Goal: Navigation & Orientation: Find specific page/section

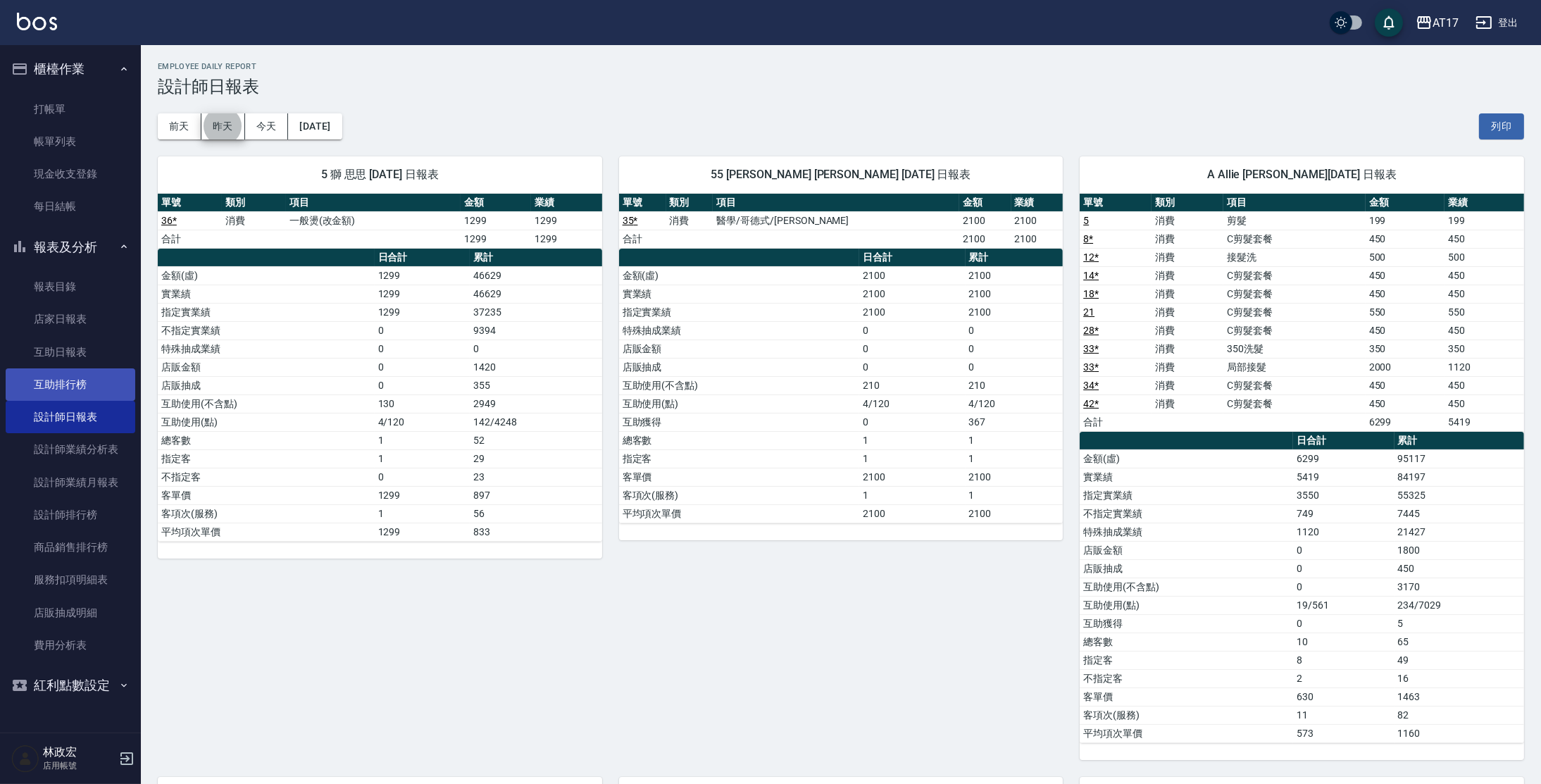
click at [100, 388] on link "互助排行榜" at bounding box center [70, 384] width 130 height 33
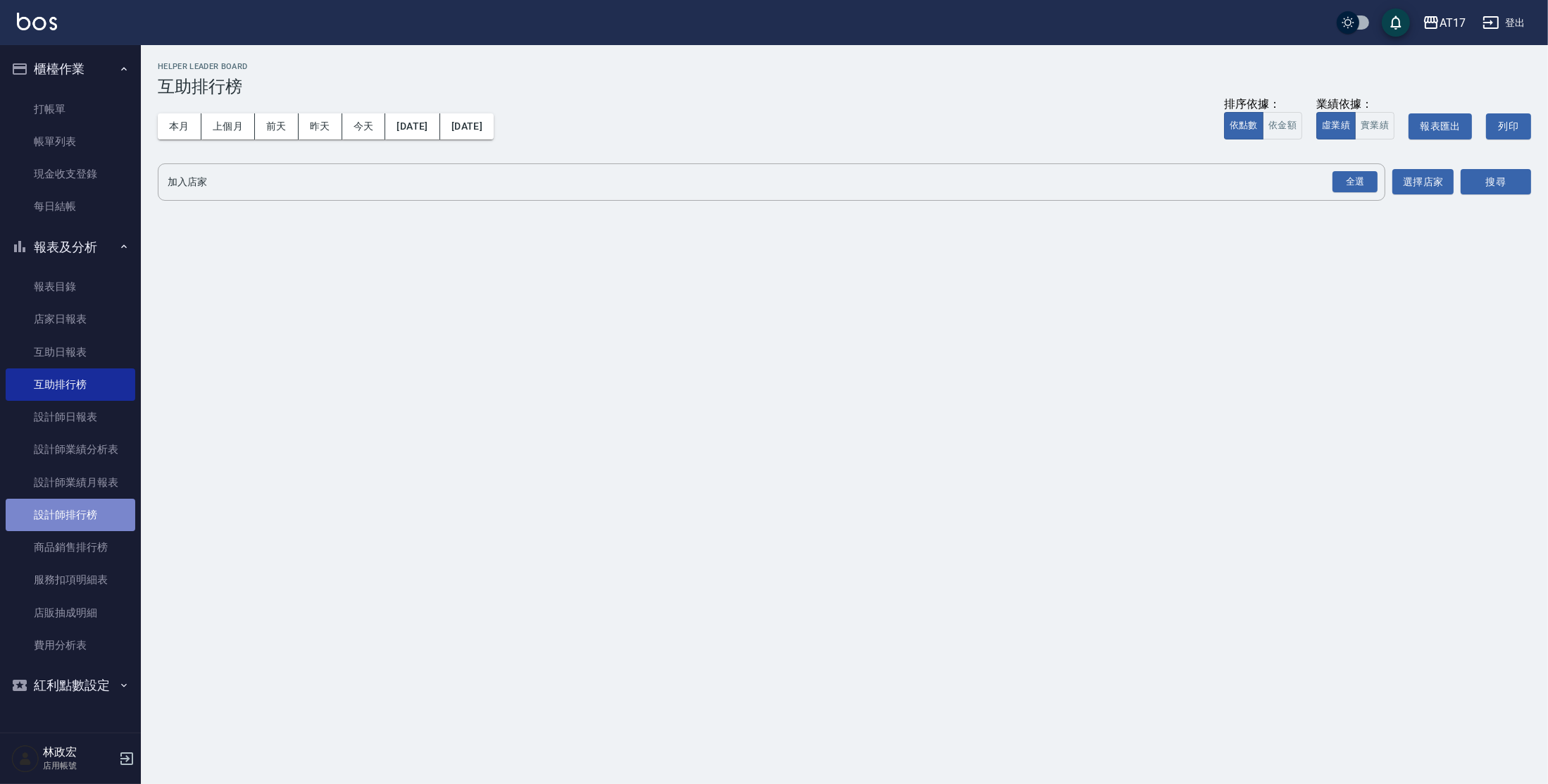
click at [102, 516] on link "設計師排行榜" at bounding box center [70, 514] width 130 height 33
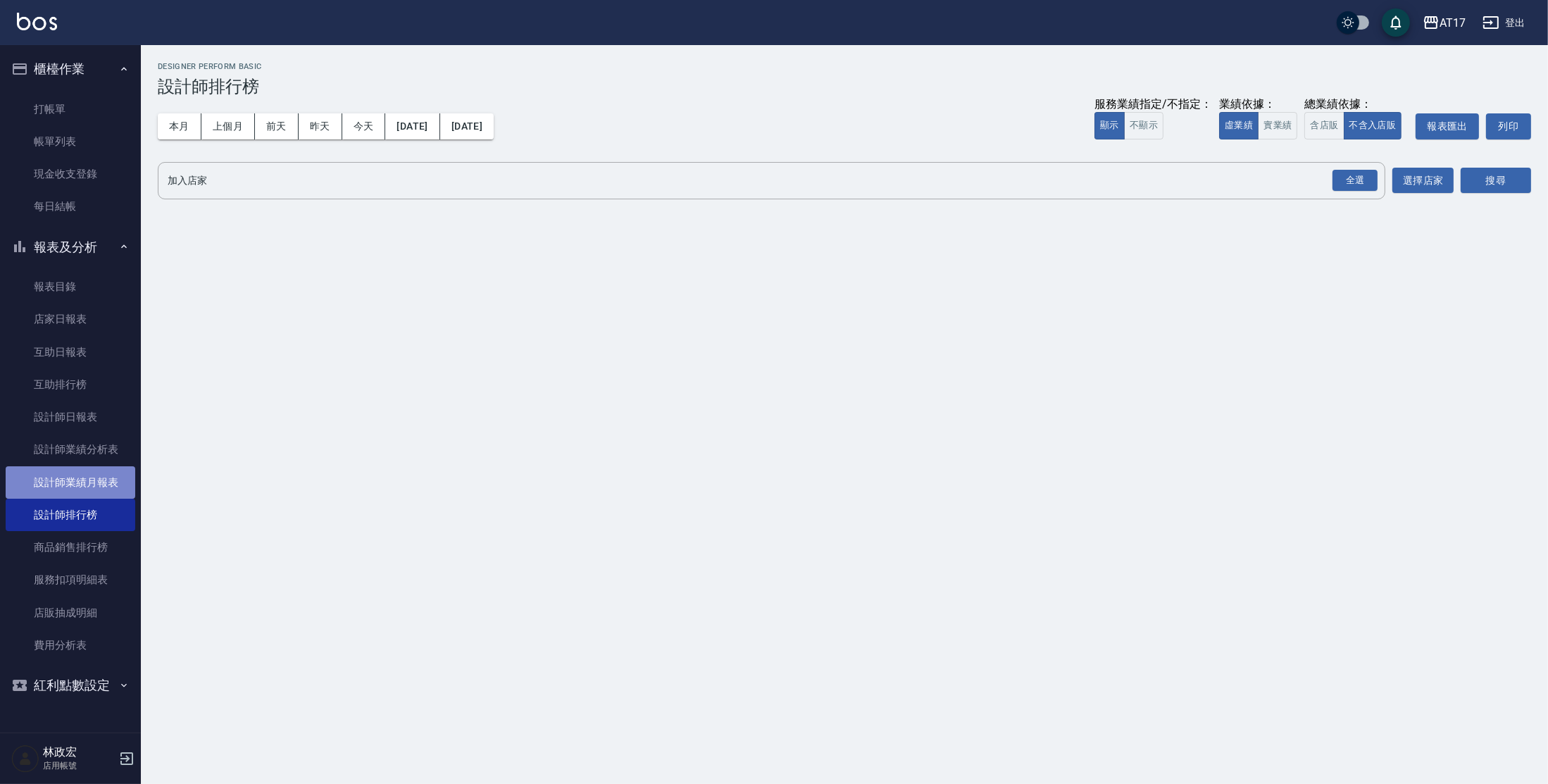
click at [99, 475] on link "設計師業績月報表" at bounding box center [70, 482] width 130 height 33
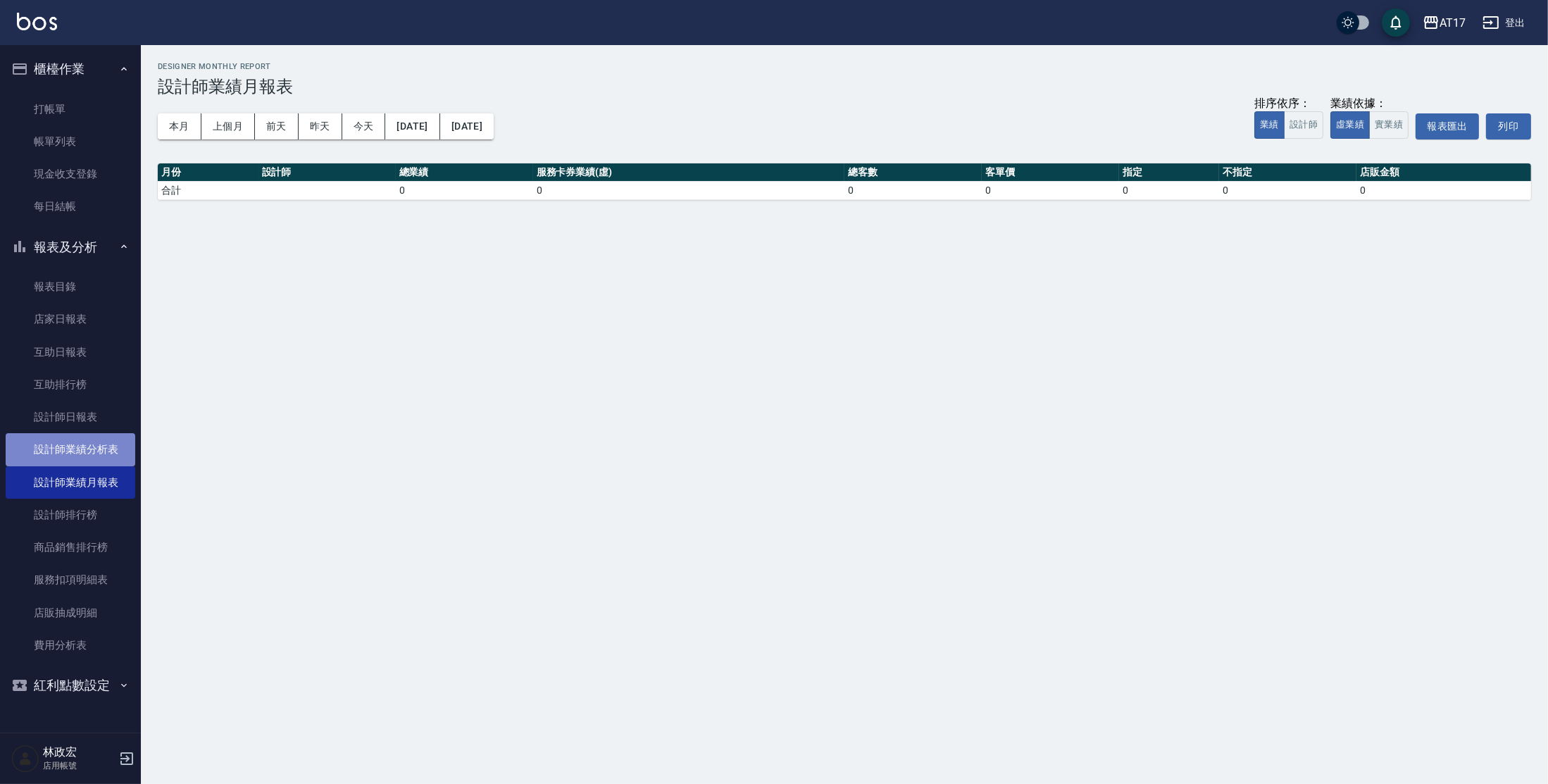
click at [93, 447] on link "設計師業績分析表" at bounding box center [70, 449] width 130 height 33
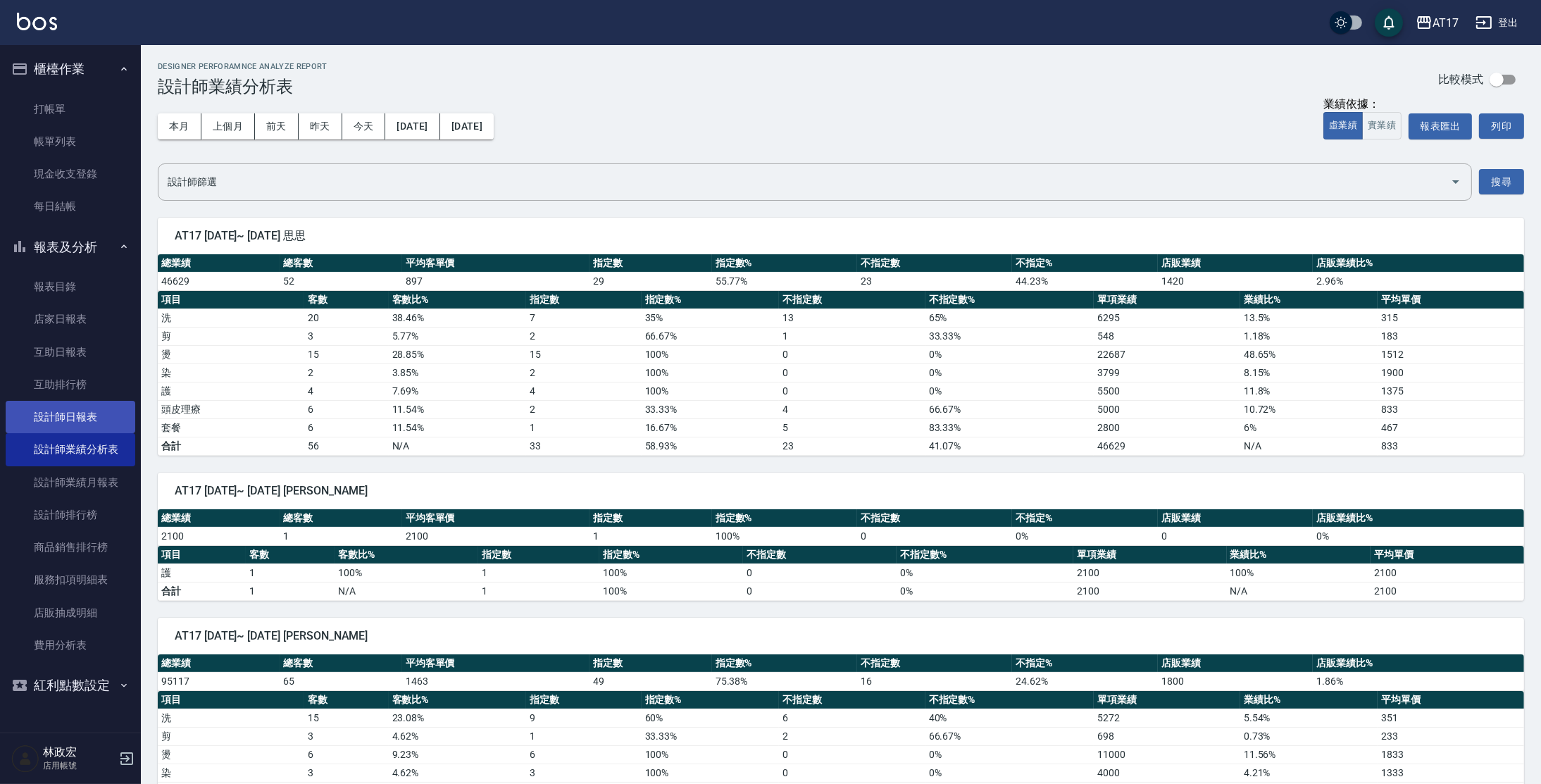
click at [78, 416] on link "設計師日報表" at bounding box center [70, 417] width 130 height 33
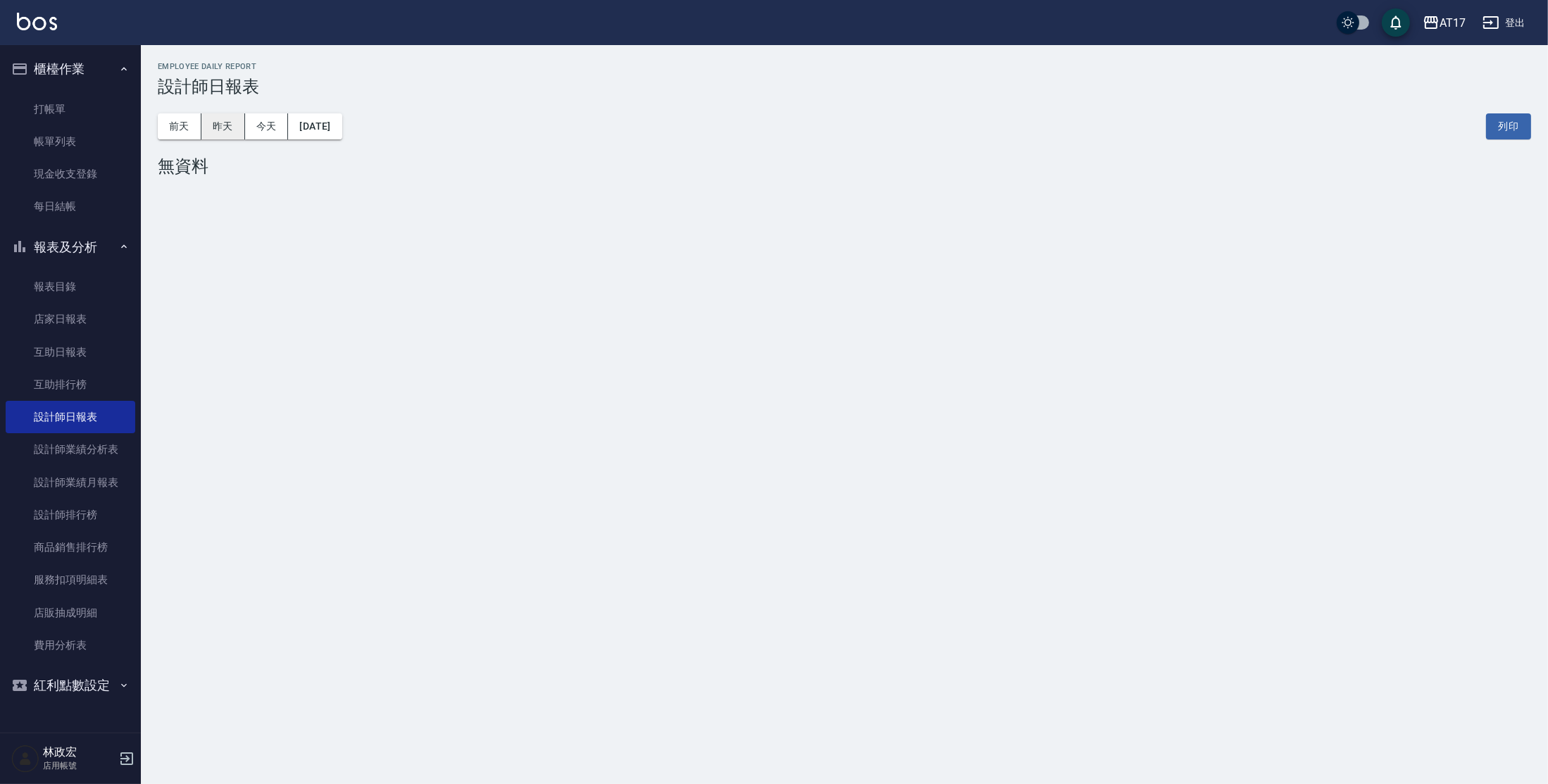
click at [218, 133] on button "昨天" at bounding box center [224, 127] width 44 height 26
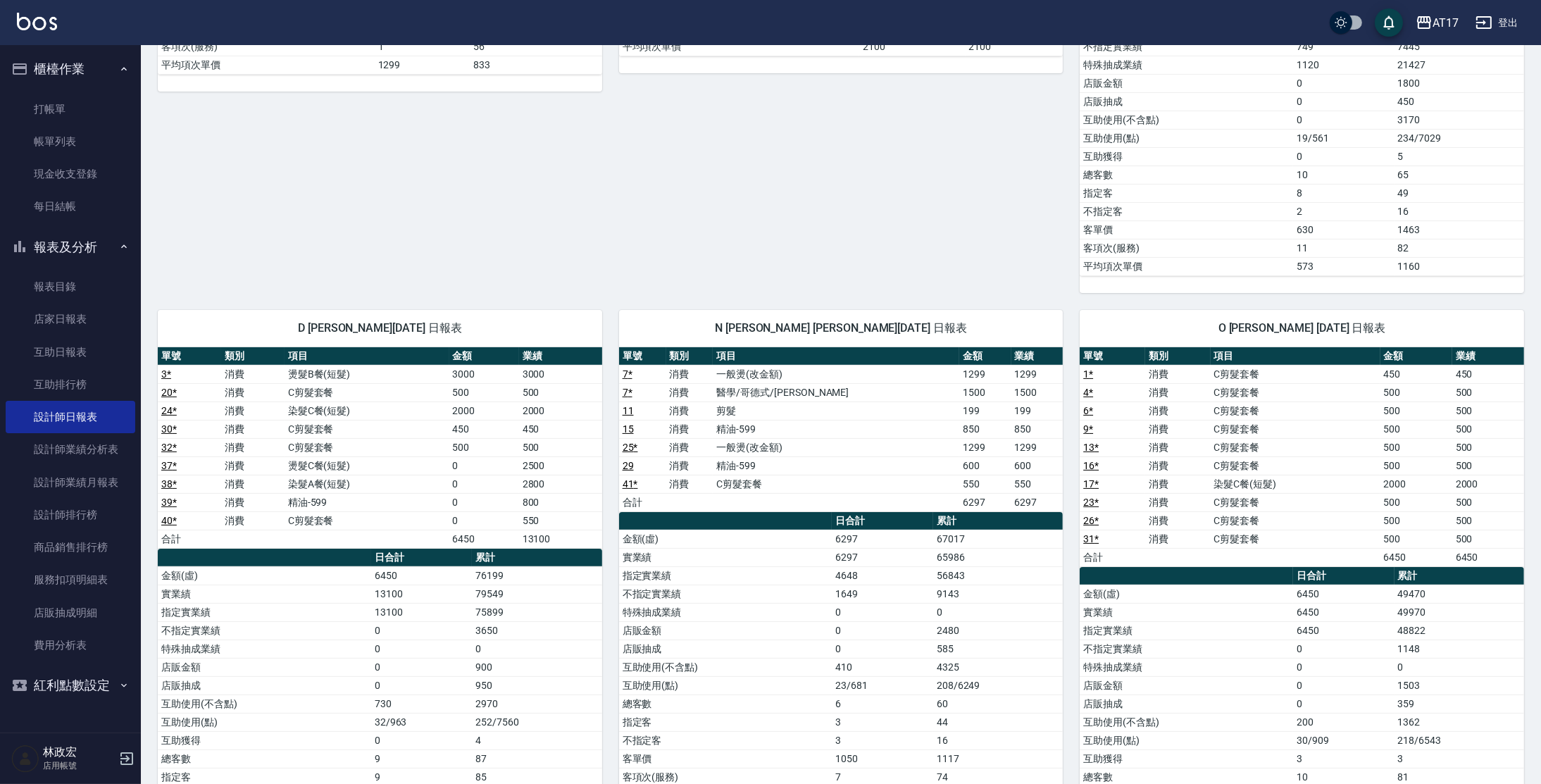
scroll to position [473, 0]
